Goal: Information Seeking & Learning: Learn about a topic

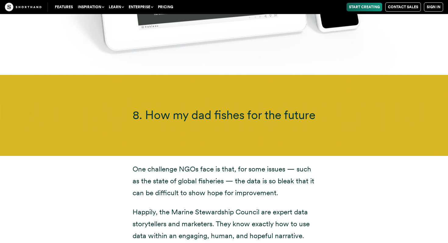
scroll to position [6971, 0]
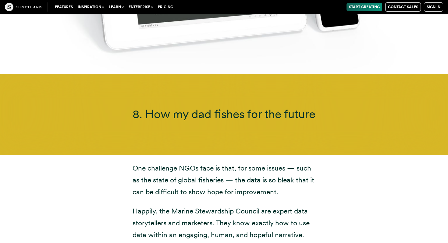
click at [330, 88] on div "8. How my dad fishes for the future" at bounding box center [224, 114] width 448 height 81
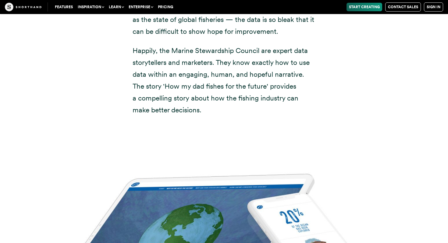
click at [254, 181] on img at bounding box center [224, 244] width 448 height 243
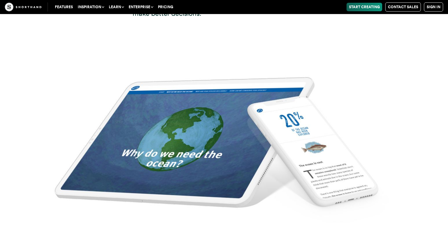
scroll to position [7230, 0]
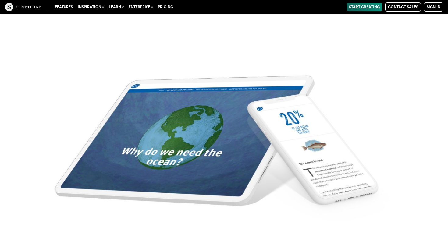
click at [211, 115] on img at bounding box center [224, 146] width 448 height 243
click at [306, 120] on img at bounding box center [224, 146] width 448 height 243
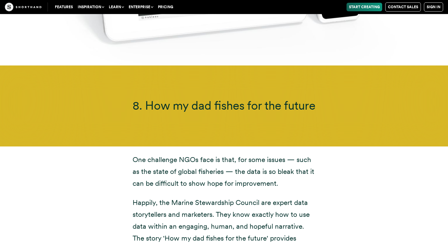
scroll to position [6980, 0]
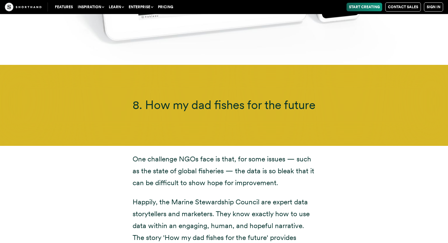
click at [199, 98] on span "8. How my dad fishes for the future" at bounding box center [224, 105] width 183 height 14
click at [139, 98] on span "8. How my dad fishes for the future" at bounding box center [224, 105] width 183 height 14
click at [129, 98] on h3 "8. How my dad fishes for the future" at bounding box center [223, 105] width 345 height 14
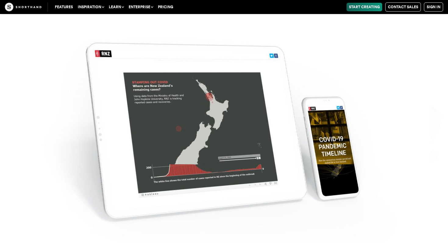
scroll to position [6537, 0]
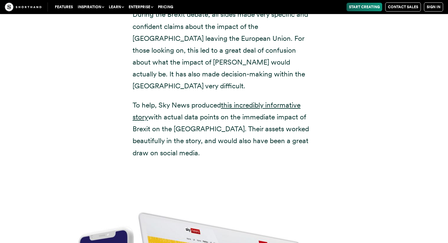
scroll to position [2295, 0]
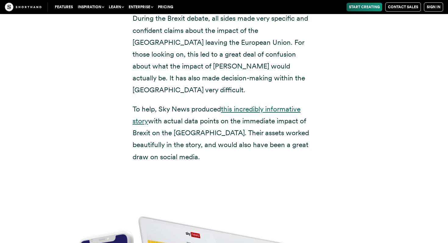
click at [249, 105] on link "this incredibly informative story" at bounding box center [217, 115] width 168 height 20
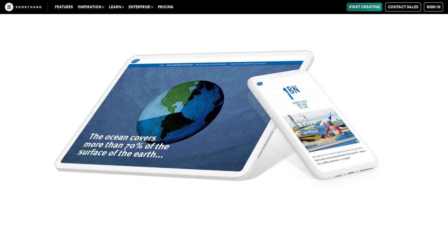
scroll to position [7469, 0]
click at [219, 141] on img at bounding box center [224, 121] width 448 height 243
click at [254, 110] on img at bounding box center [224, 121] width 448 height 243
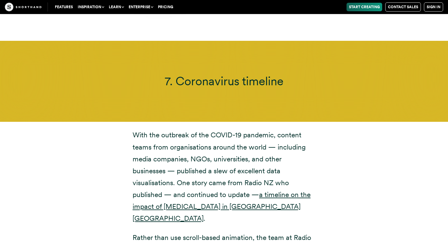
scroll to position [6248, 0]
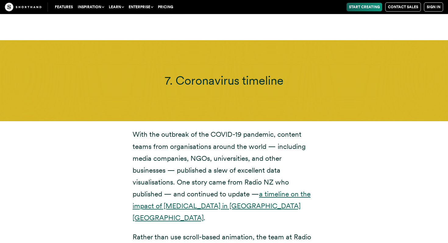
click at [236, 190] on link "a timeline on the impact of [MEDICAL_DATA] in [GEOGRAPHIC_DATA] [GEOGRAPHIC_DAT…" at bounding box center [222, 206] width 178 height 32
